Goal: Task Accomplishment & Management: Use online tool/utility

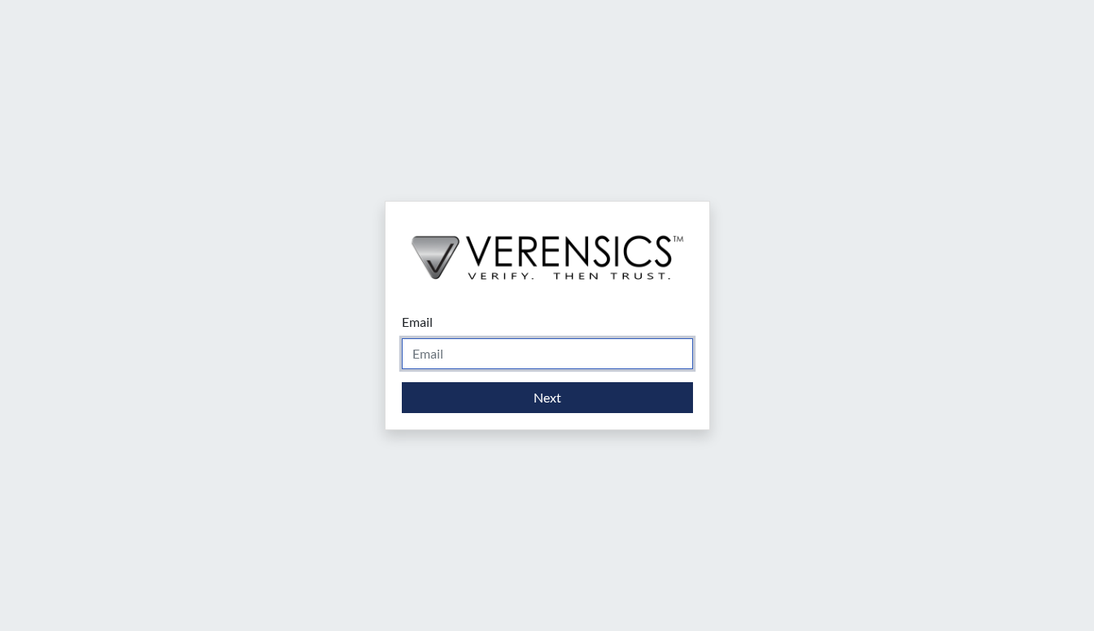
click at [482, 363] on input "Email" at bounding box center [547, 353] width 291 height 31
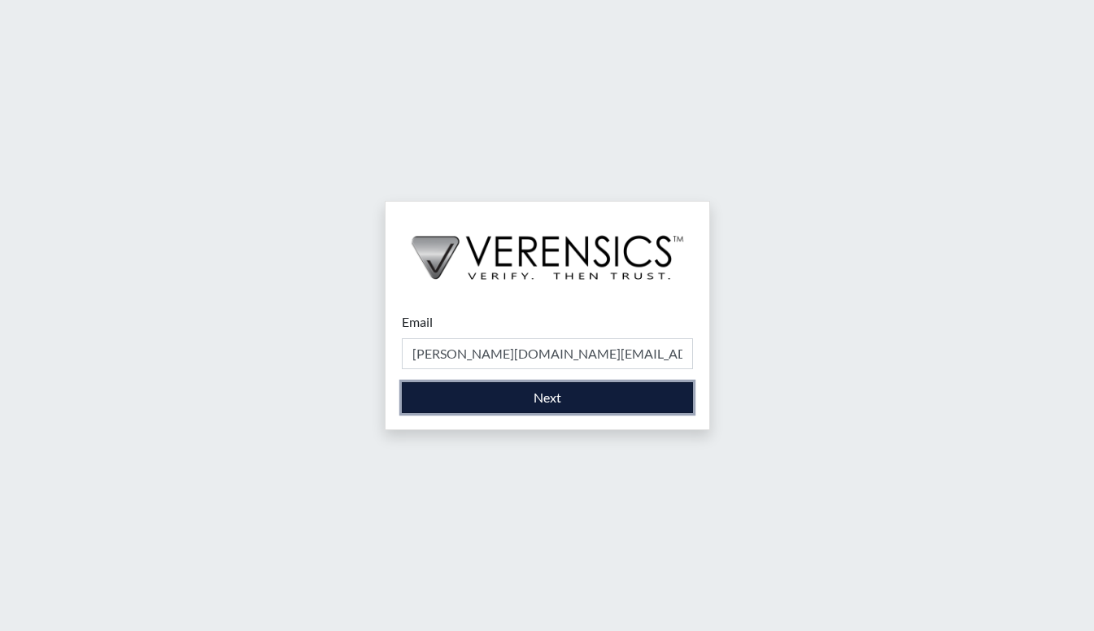
click at [483, 401] on button "Next" at bounding box center [547, 397] width 291 height 31
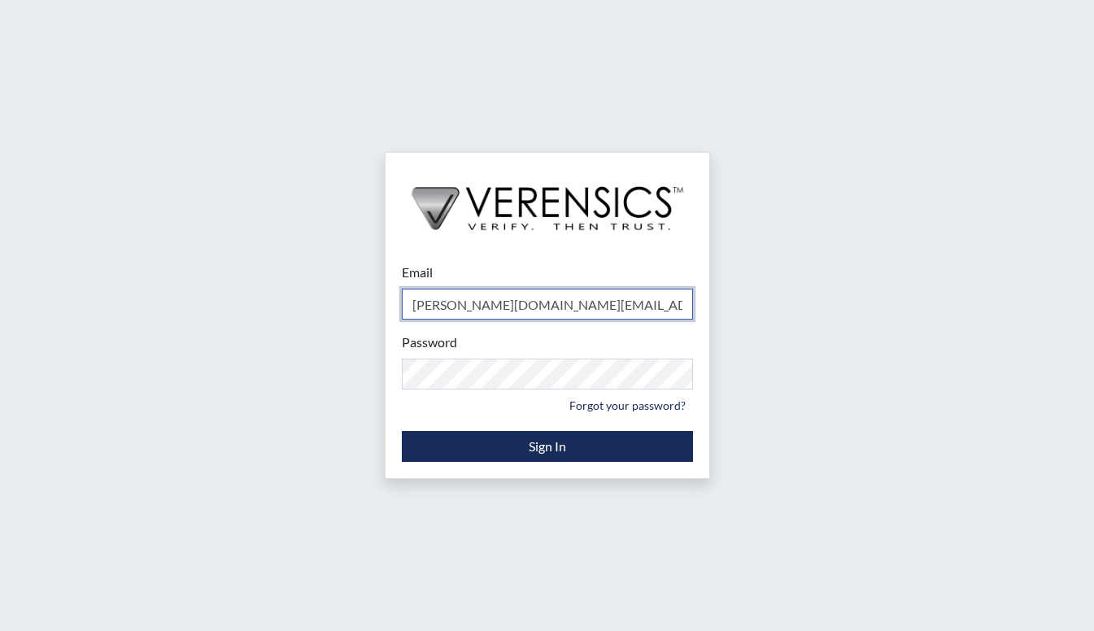
type input "[PERSON_NAME][EMAIL_ADDRESS][DOMAIN_NAME]"
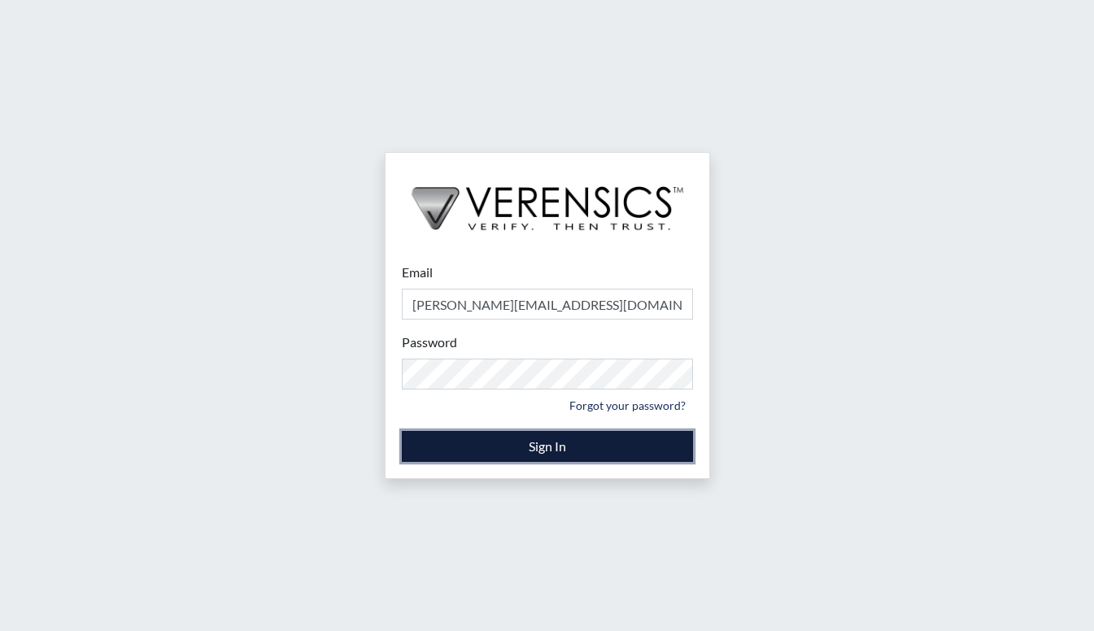
click at [550, 452] on button "Sign In" at bounding box center [547, 446] width 291 height 31
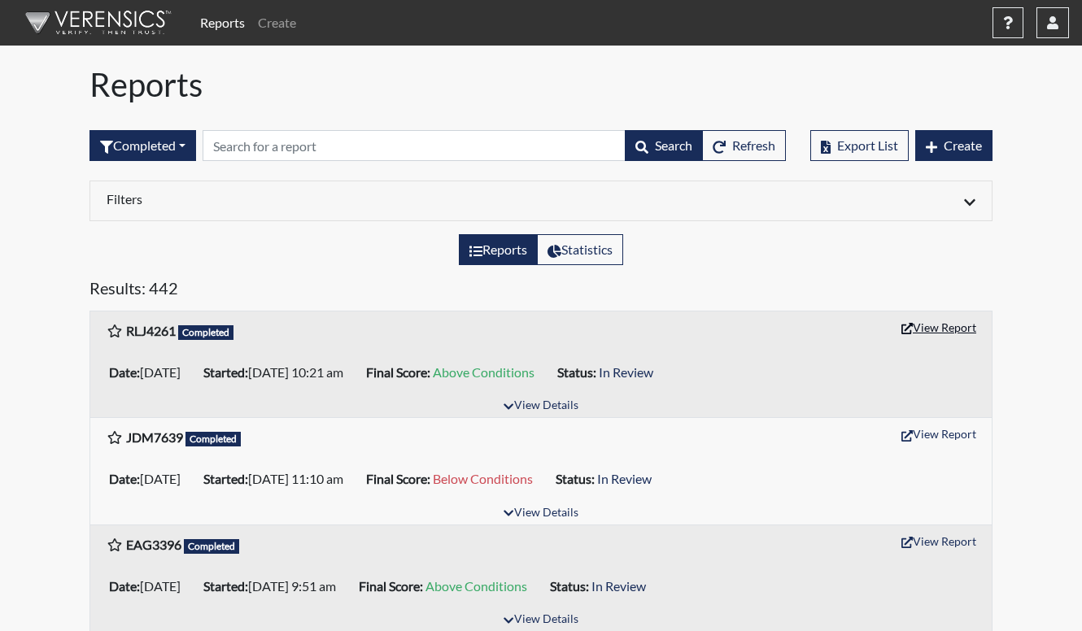
click at [928, 333] on button "View Report" at bounding box center [939, 327] width 90 height 25
click at [929, 324] on button "View Report" at bounding box center [939, 327] width 90 height 25
click at [599, 336] on div "RLJ4261 Completed View Report" at bounding box center [541, 331] width 869 height 32
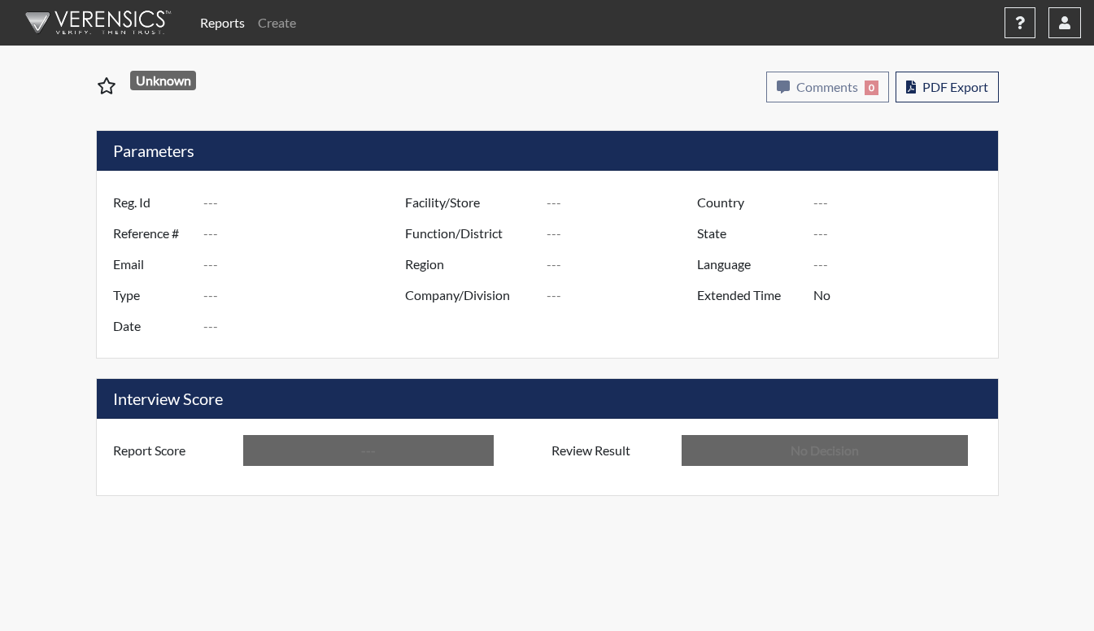
type input "RLJ4261"
type input "51248"
type input "---"
type input "Corrections Pre-Employment"
type input "[DATE]"
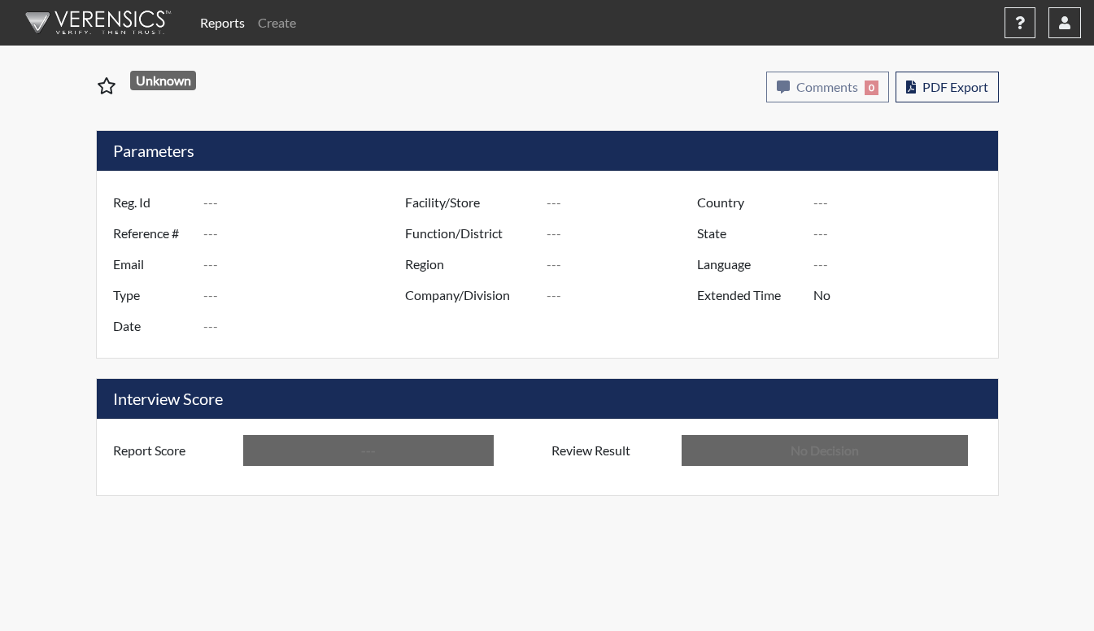
type input "[PERSON_NAME]"
type input "[GEOGRAPHIC_DATA]"
type input "[US_STATE]"
type input "English"
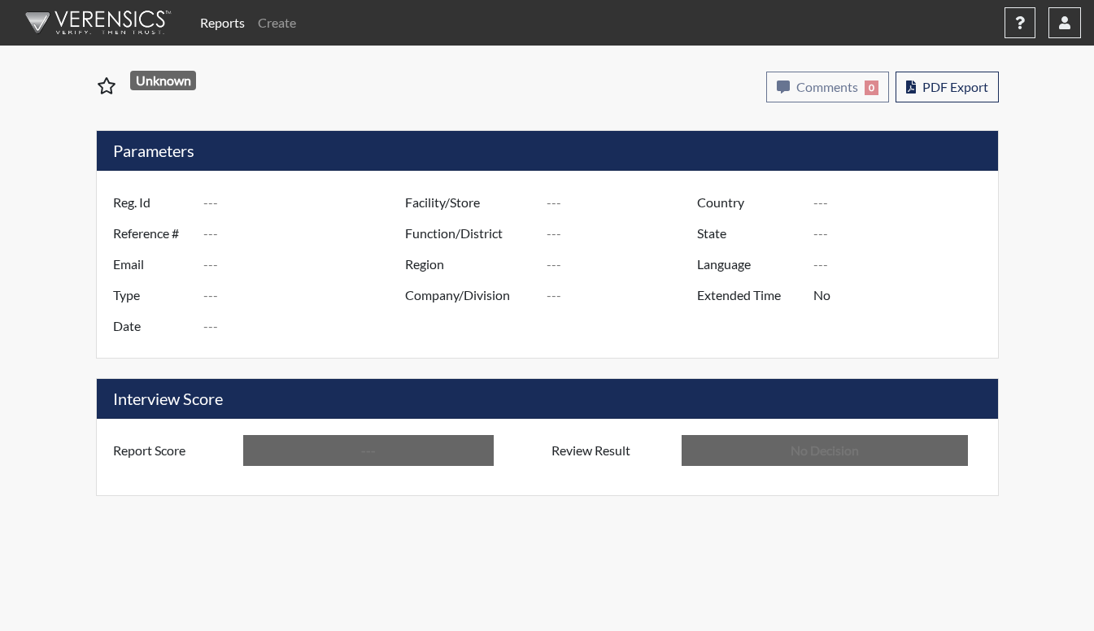
type input "Above Conditions"
type input "In Review"
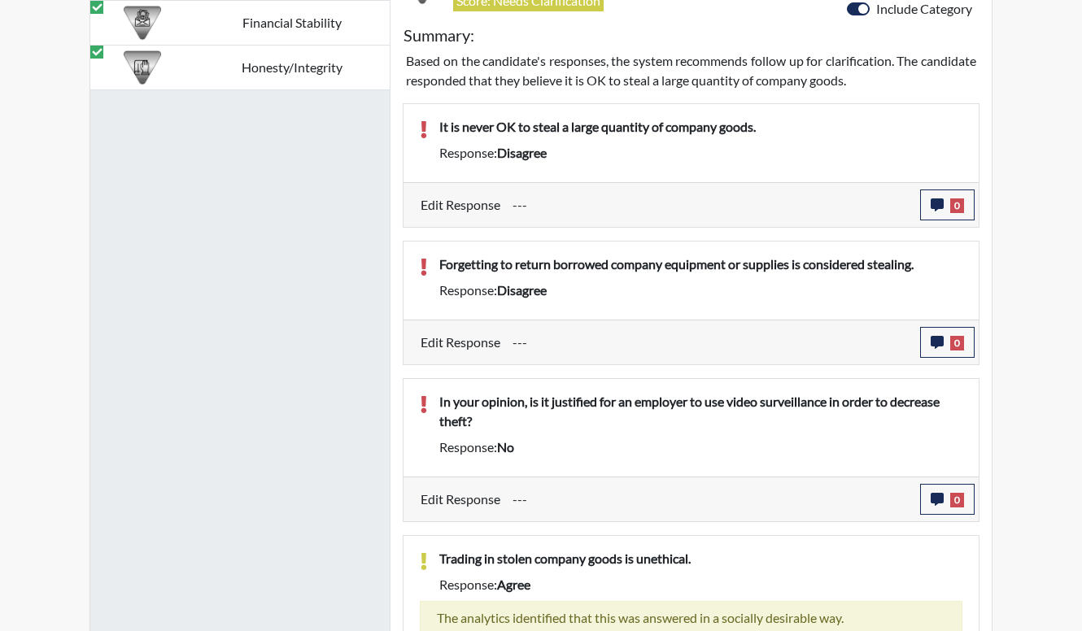
scroll to position [895, 0]
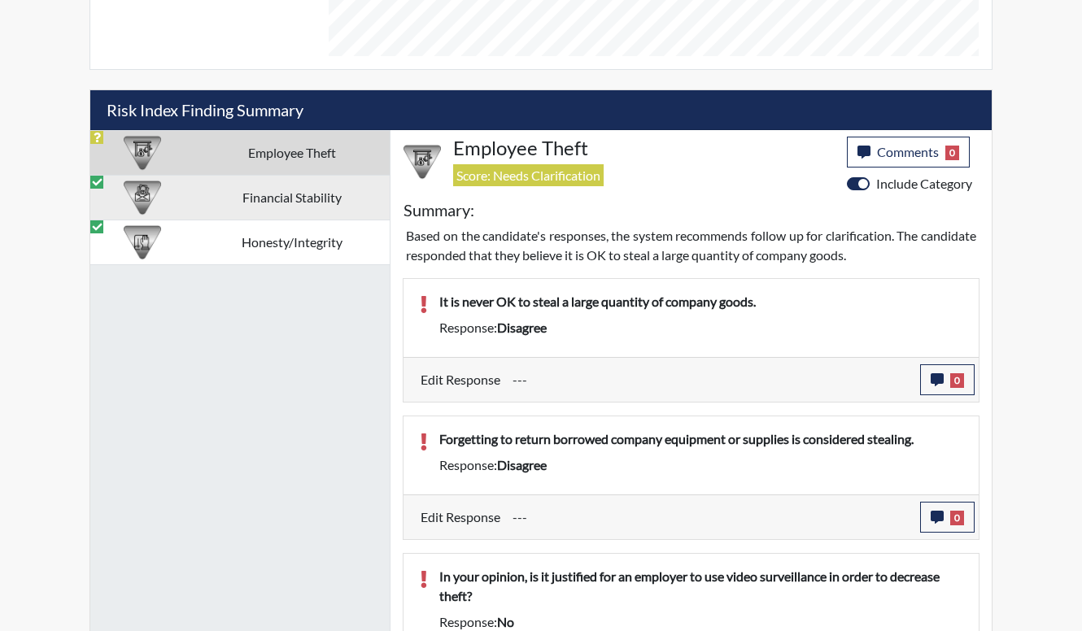
click at [254, 199] on td "Financial Stability" at bounding box center [292, 197] width 196 height 45
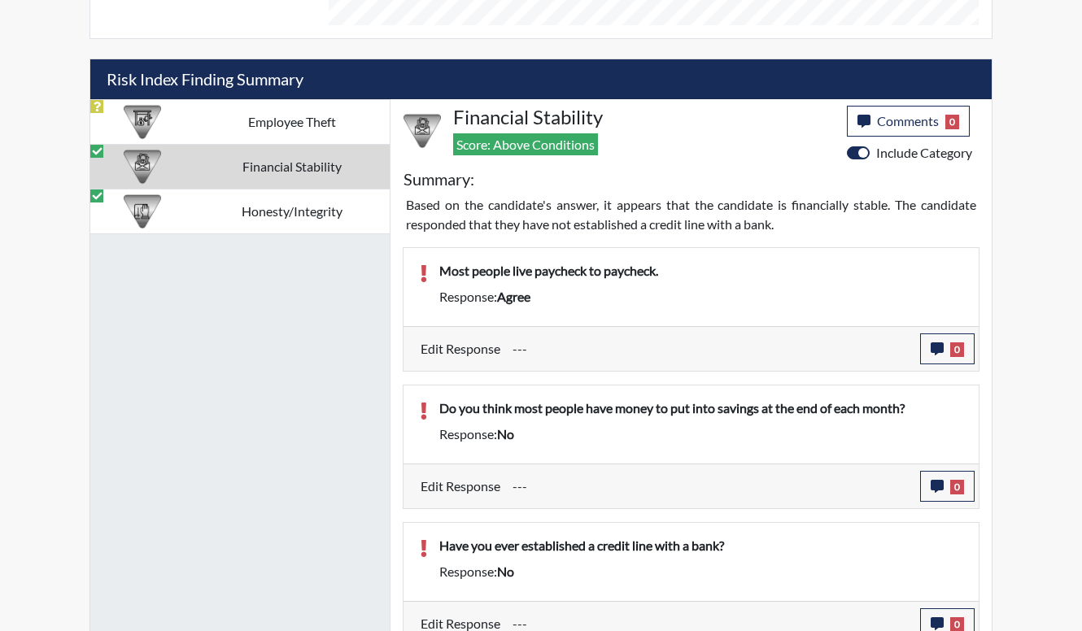
scroll to position [942, 0]
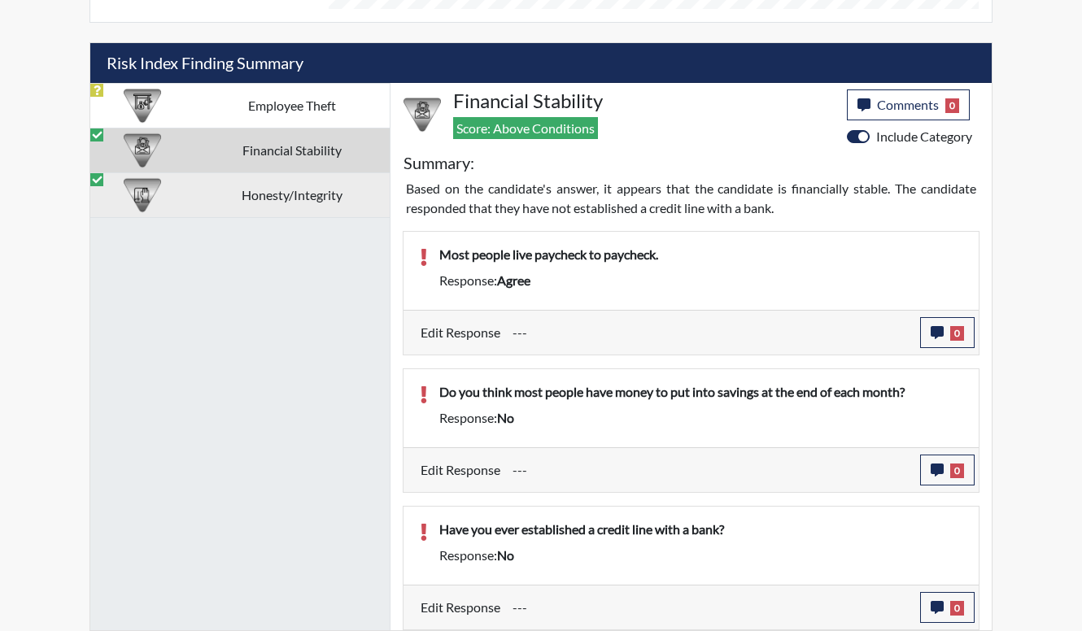
click at [325, 185] on td "Honesty/Integrity" at bounding box center [292, 195] width 196 height 45
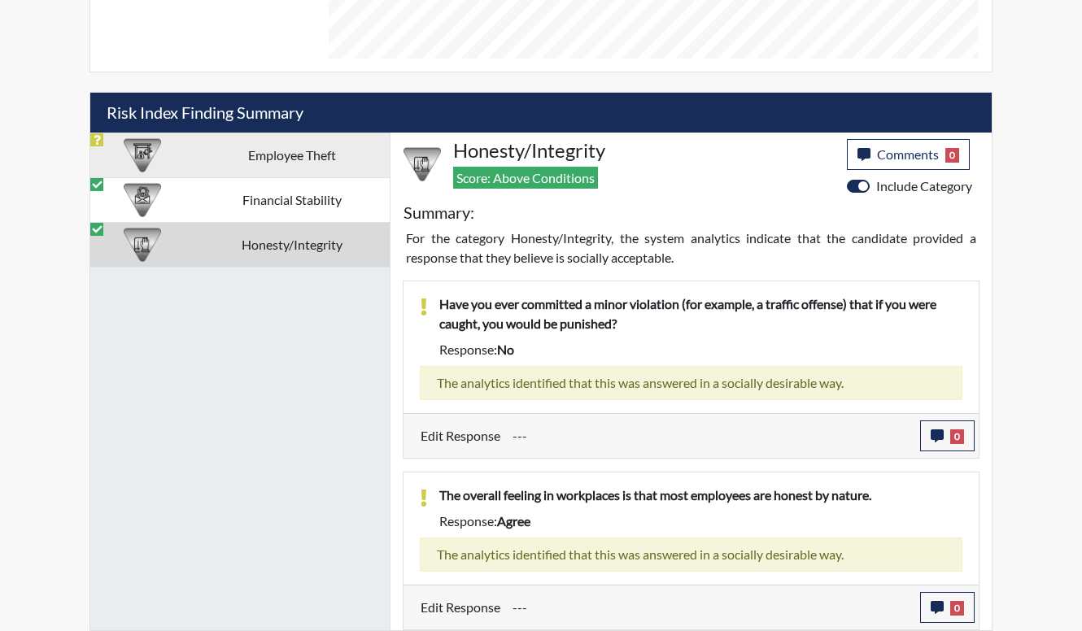
click at [290, 168] on td "Employee Theft" at bounding box center [292, 155] width 196 height 45
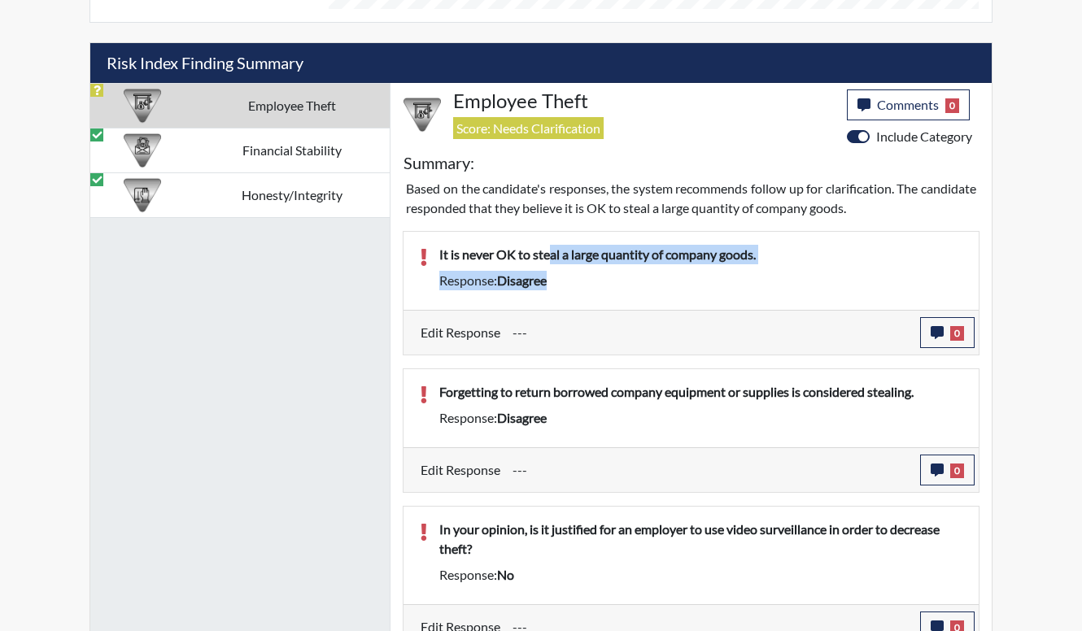
drag, startPoint x: 561, startPoint y: 256, endPoint x: 603, endPoint y: 286, distance: 51.3
click at [603, 286] on div "It is never OK to steal a large quantity of company goods. Response: disagree" at bounding box center [701, 271] width 548 height 52
click at [603, 287] on div "Response: disagree" at bounding box center [701, 281] width 548 height 20
drag, startPoint x: 600, startPoint y: 286, endPoint x: 555, endPoint y: 255, distance: 53.9
click at [555, 255] on div "It is never OK to steal a large quantity of company goods. Response: disagree" at bounding box center [701, 271] width 548 height 52
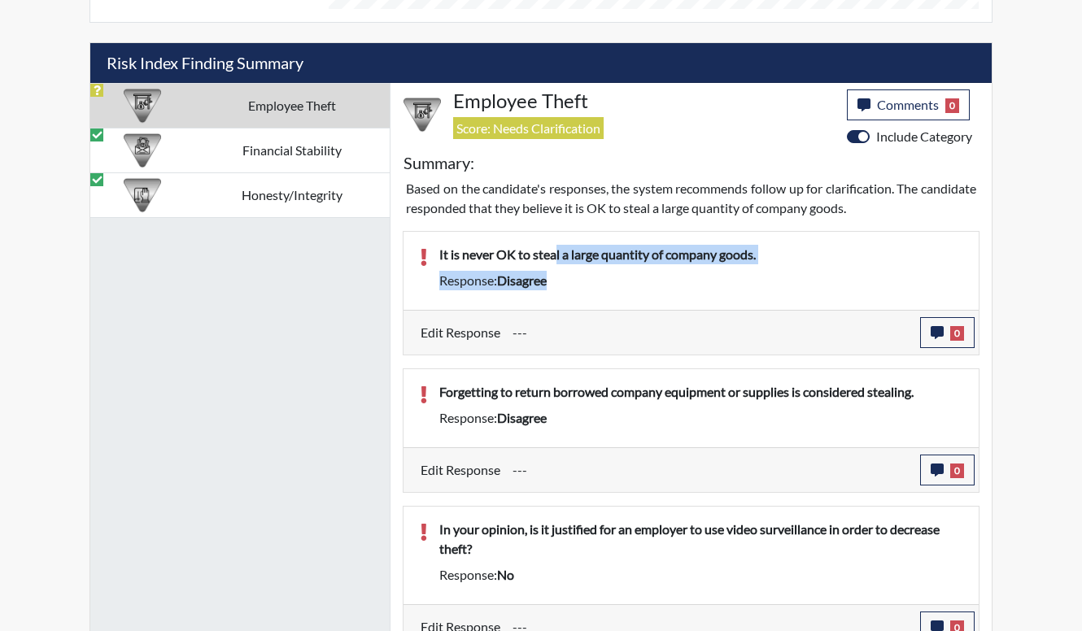
drag, startPoint x: 555, startPoint y: 255, endPoint x: 569, endPoint y: 290, distance: 36.9
click at [569, 290] on div "Response: disagree" at bounding box center [701, 281] width 548 height 20
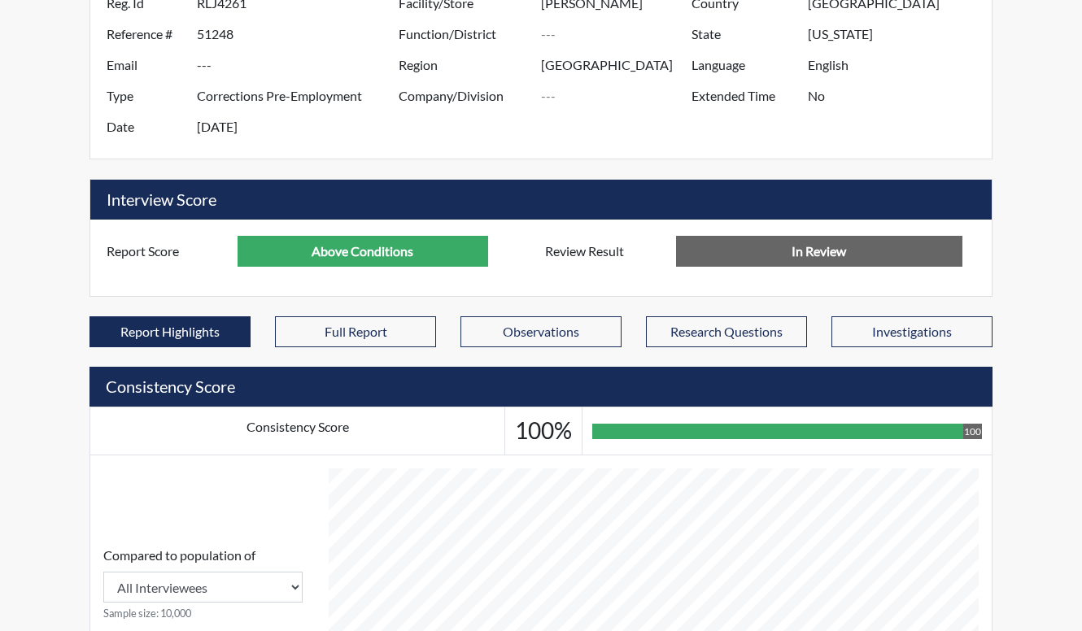
scroll to position [210, 0]
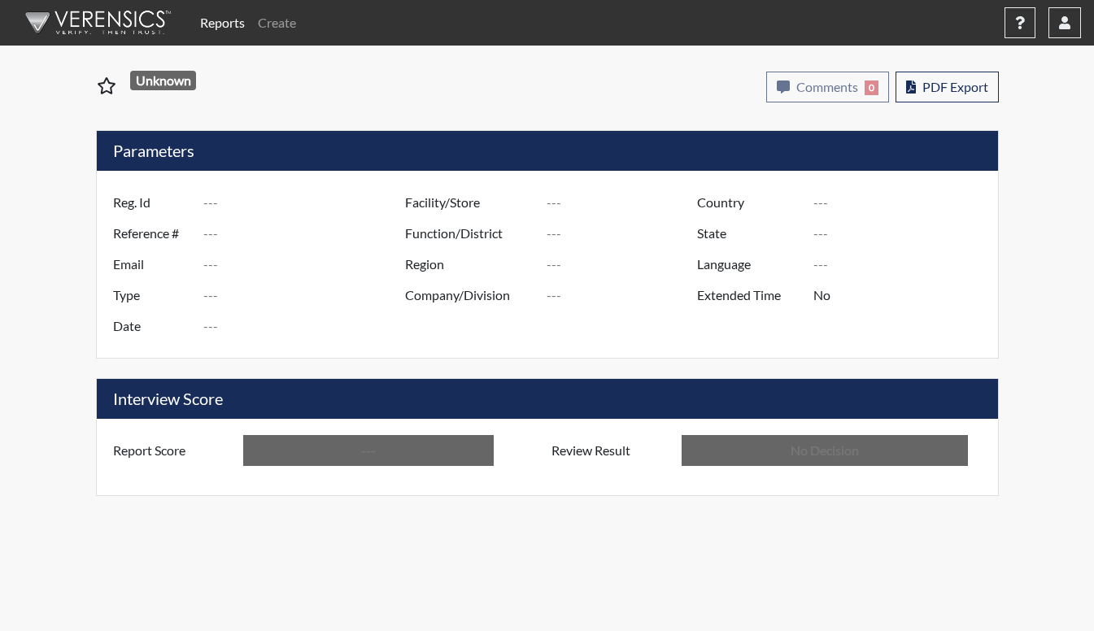
type input "RLJ4261"
type input "51248"
type input "---"
type input "Corrections Pre-Employment"
type input "[DATE]"
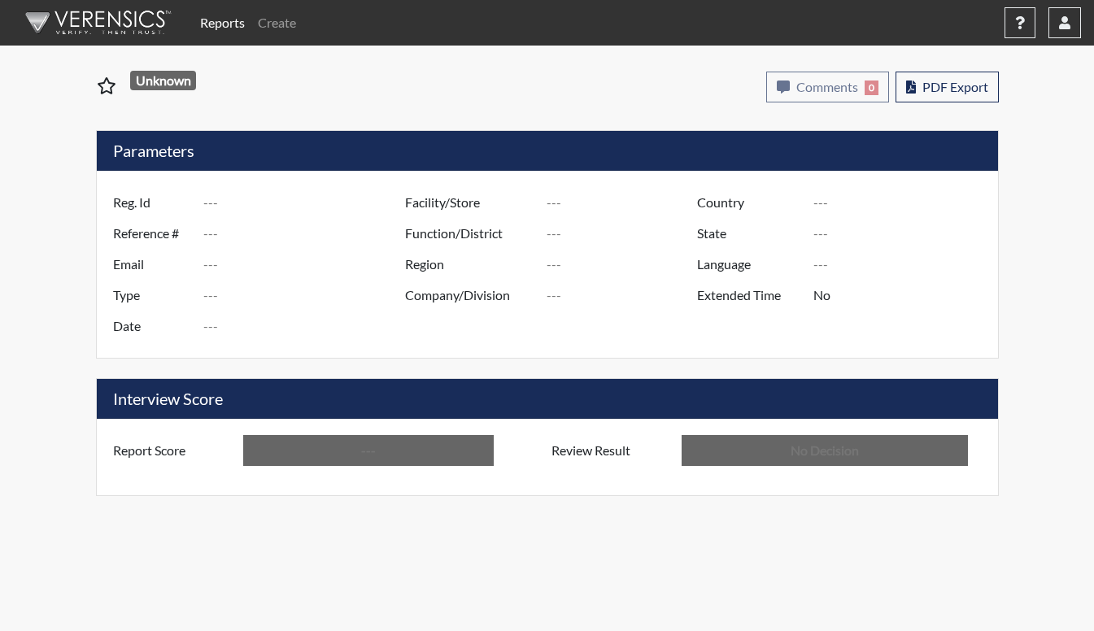
type input "[PERSON_NAME]"
type input "[GEOGRAPHIC_DATA]"
type input "[US_STATE]"
type input "English"
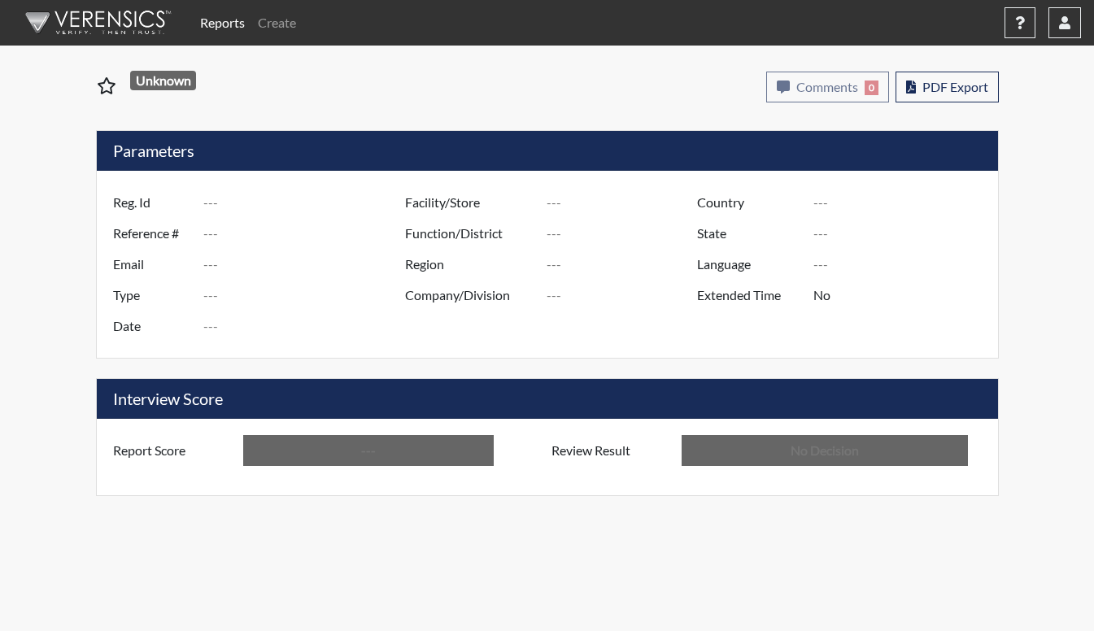
type input "Above Conditions"
type input "In Review"
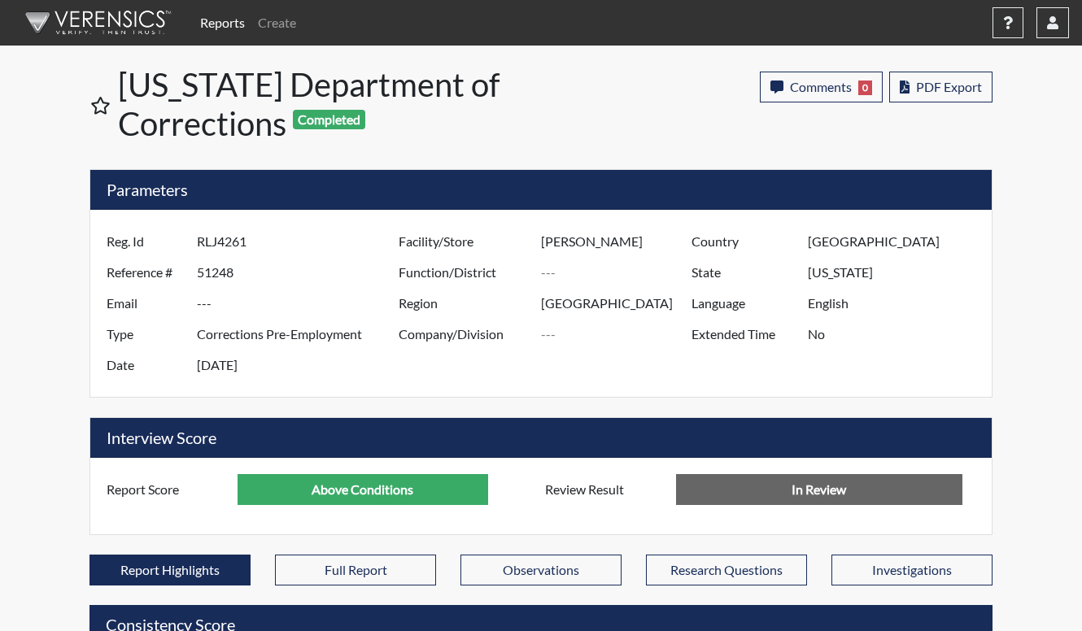
scroll to position [270, 676]
drag, startPoint x: 967, startPoint y: 116, endPoint x: 967, endPoint y: 104, distance: 12.2
click at [967, 116] on div "Comments 0 report Comments × Add Comment: Save Comment Close PDF Export" at bounding box center [876, 108] width 233 height 72
click at [960, 68] on div "Comments 0 report Comments × Add Comment: Save Comment Close PDF Export" at bounding box center [780, 107] width 450 height 85
click at [950, 84] on span "PDF Export" at bounding box center [949, 86] width 66 height 15
